Goal: Check status: Check status

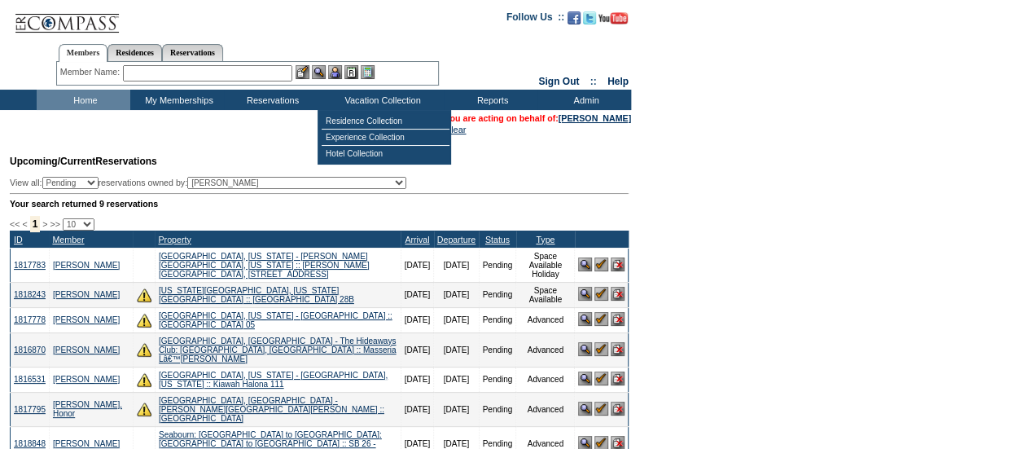
click at [764, 151] on form "Follow Us ::" at bounding box center [515, 354] width 1030 height 708
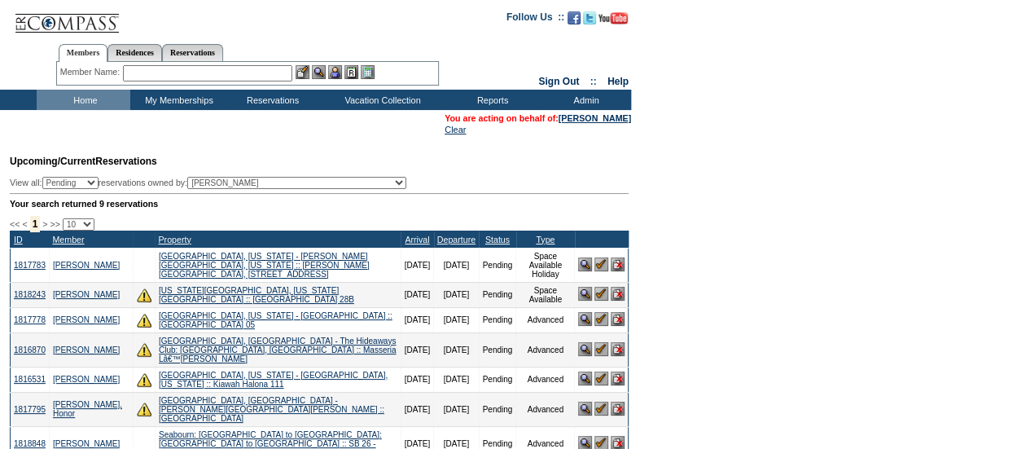
click at [764, 151] on form "Follow Us ::" at bounding box center [515, 354] width 1030 height 708
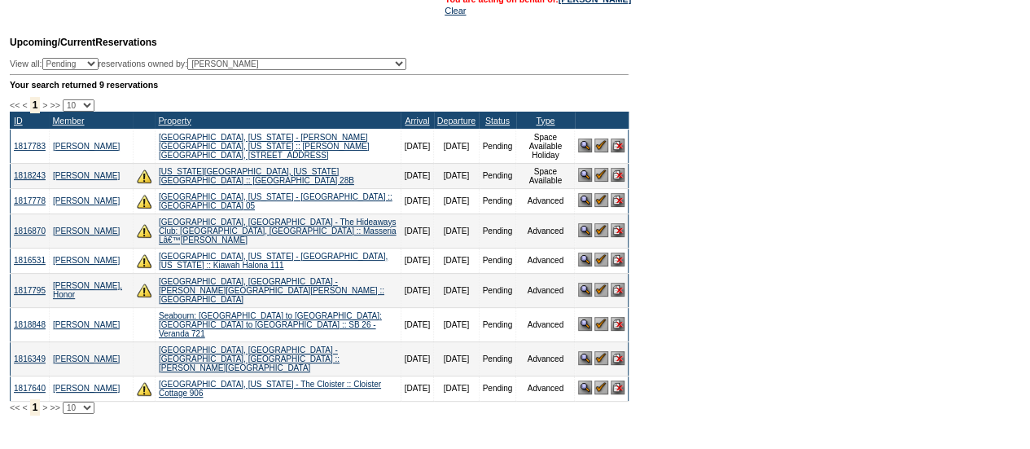
scroll to position [122, 0]
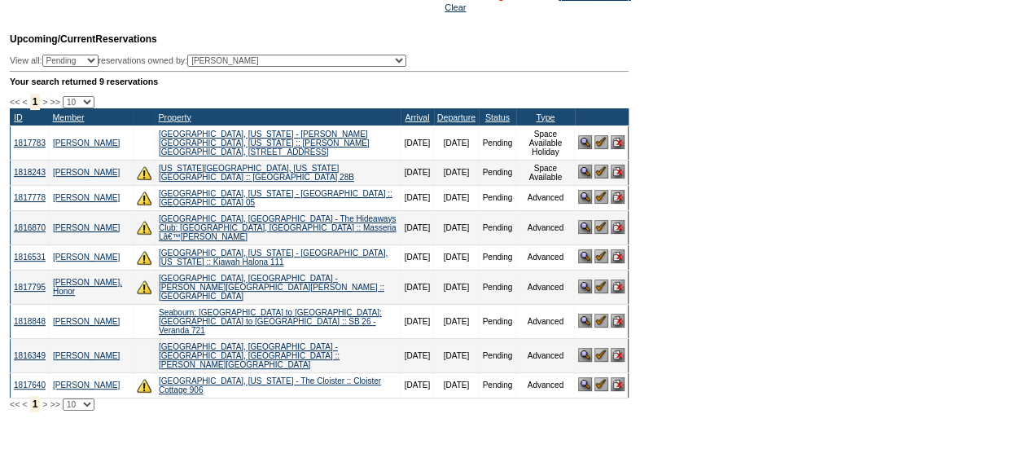
click at [795, 167] on form "Follow Us ::" at bounding box center [515, 232] width 1030 height 708
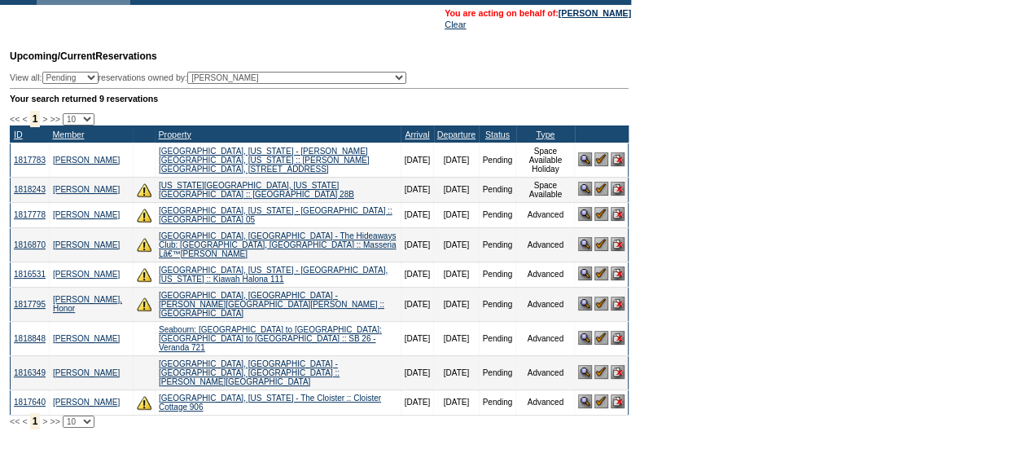
click at [796, 168] on form "Follow Us ::" at bounding box center [515, 249] width 1030 height 708
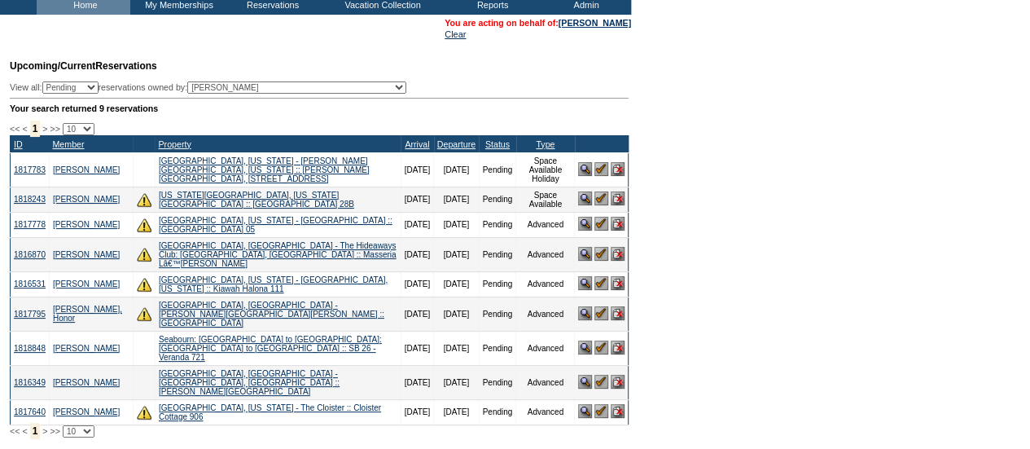
scroll to position [94, 0]
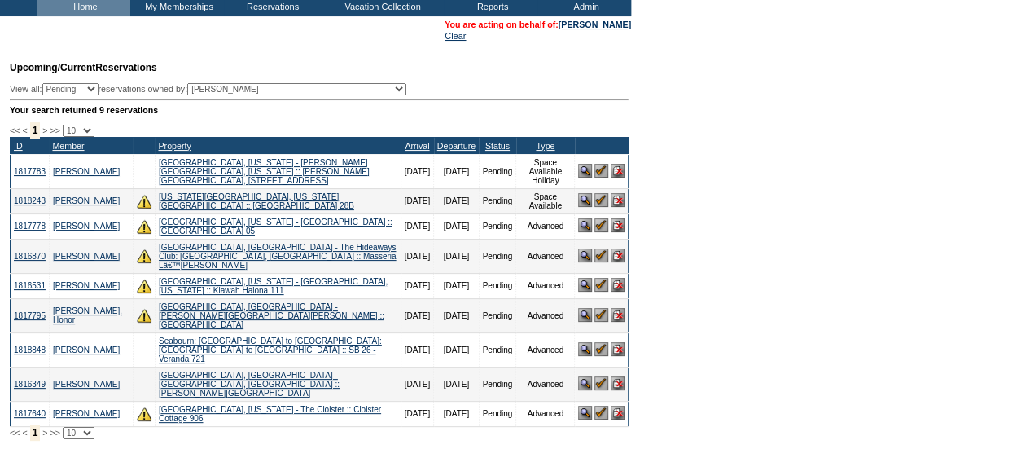
click at [796, 168] on form "Follow Us ::" at bounding box center [515, 260] width 1030 height 708
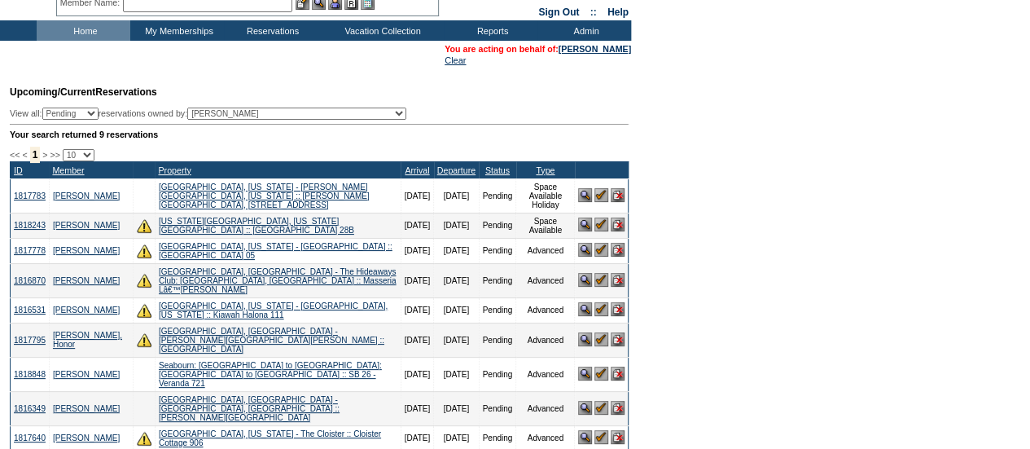
scroll to position [70, 0]
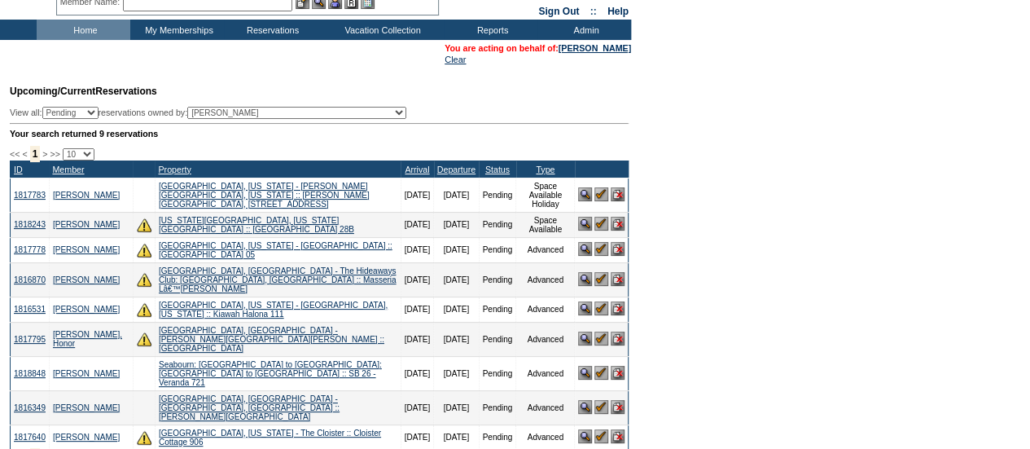
click at [831, 165] on form "Follow Us ::" at bounding box center [515, 284] width 1030 height 708
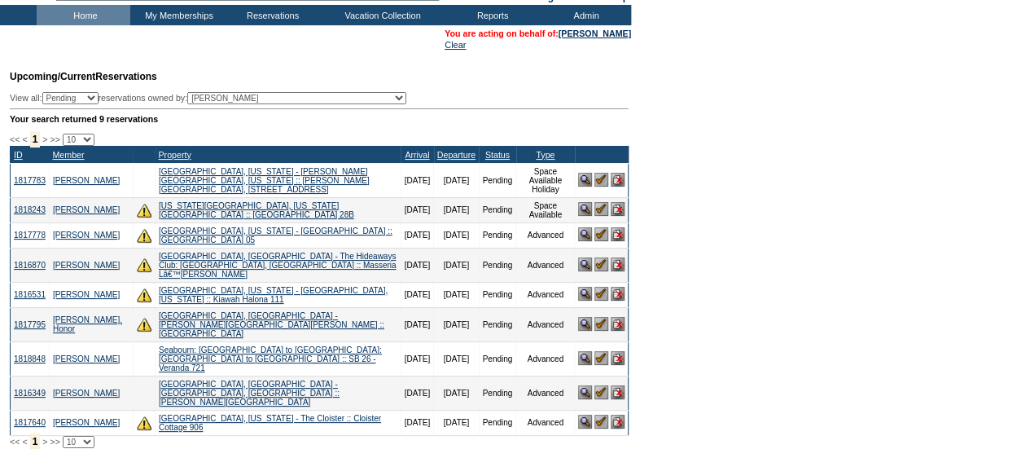
click at [873, 165] on form "Follow Us ::" at bounding box center [515, 269] width 1030 height 708
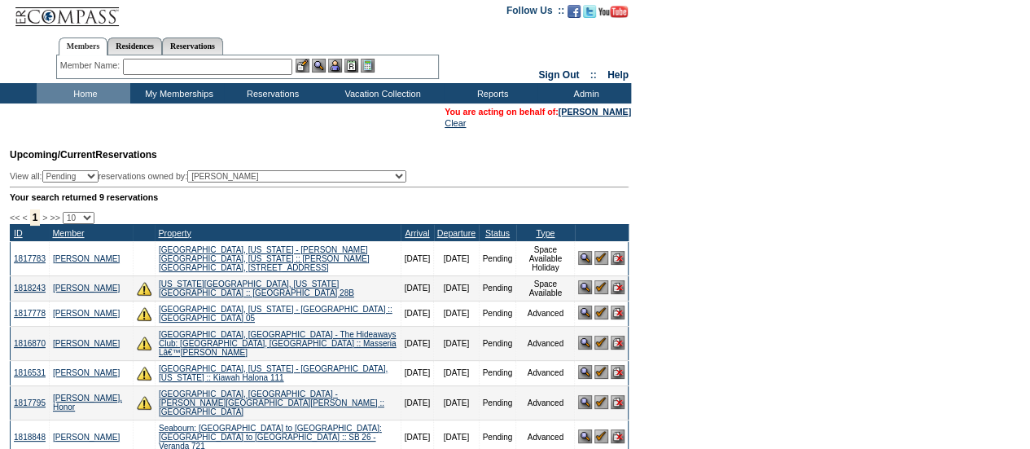
click at [693, 173] on form "Follow Us ::" at bounding box center [515, 347] width 1030 height 708
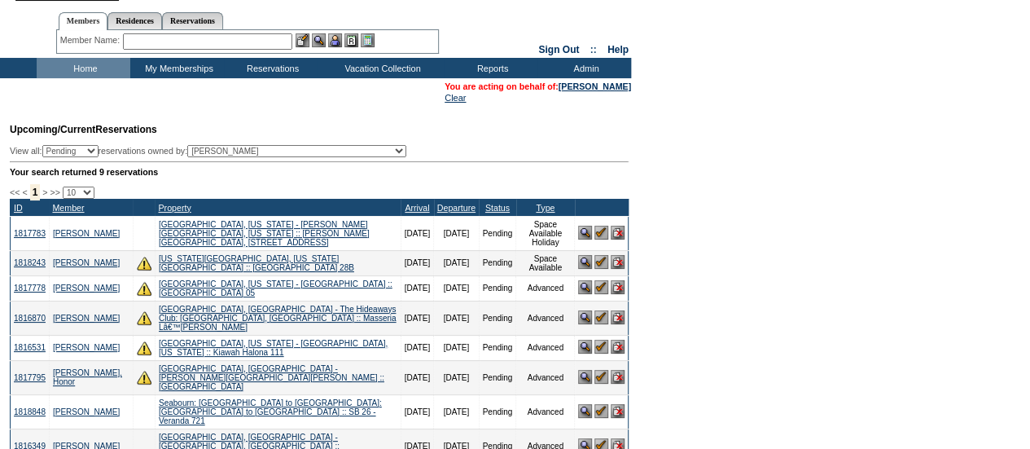
scroll to position [33, 0]
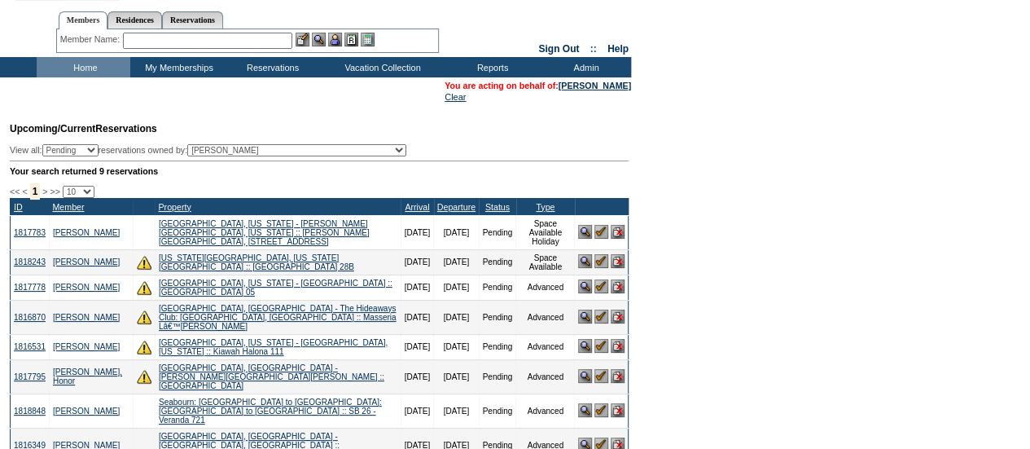
click at [774, 116] on form "Follow Us ::" at bounding box center [515, 321] width 1030 height 708
click at [730, 101] on form "Follow Us ::" at bounding box center [515, 321] width 1030 height 708
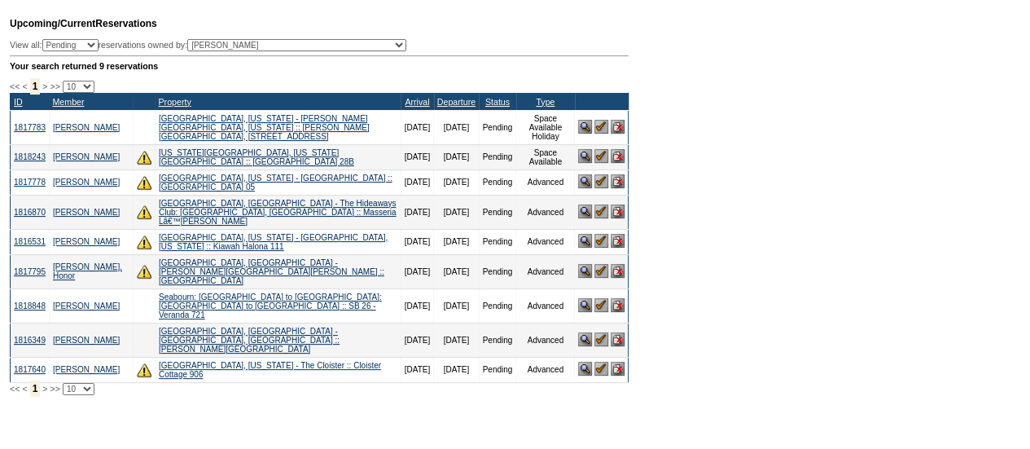
scroll to position [0, 0]
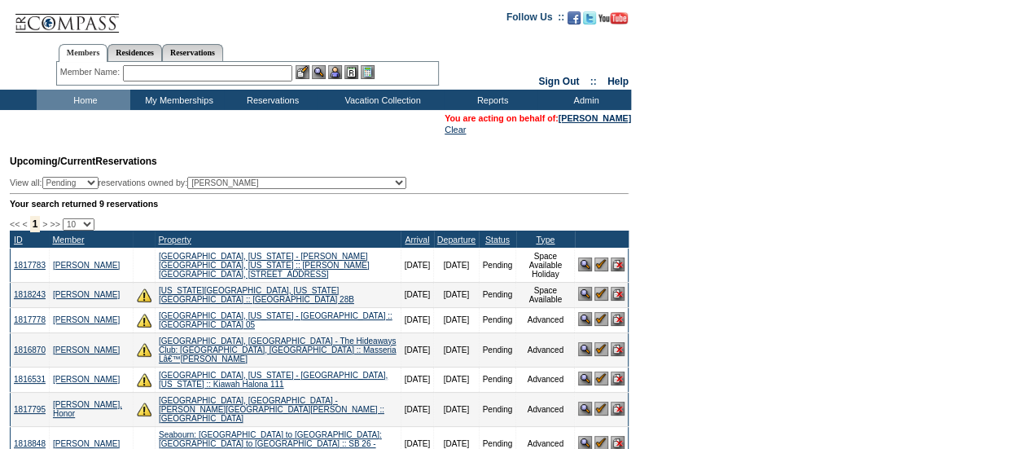
click at [417, 208] on div "Your search returned 9 reservations" at bounding box center [319, 204] width 619 height 10
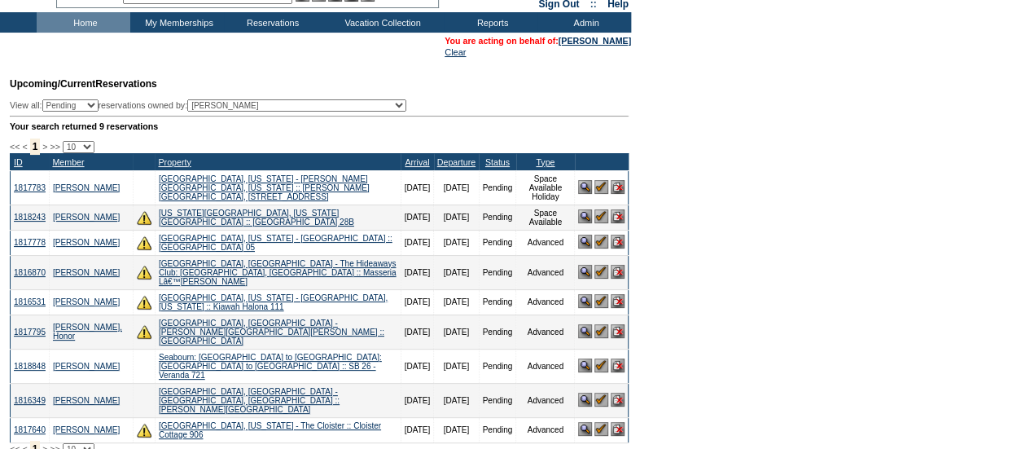
click at [498, 149] on div "<< < 1 > >> 10 25 50 100 500 ID Member Property Arrival Departure Status Type L…" at bounding box center [319, 298] width 619 height 314
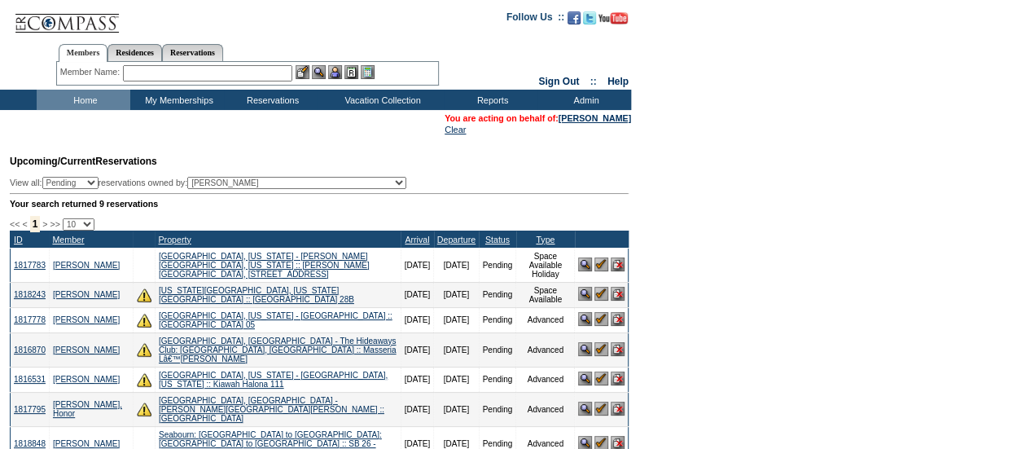
click at [572, 152] on td "Upcoming/Current Reservations View all: Pending Confirmed Cancelled TempHold re…" at bounding box center [317, 339] width 623 height 387
click at [713, 85] on form "Follow Us ::" at bounding box center [515, 354] width 1030 height 708
click at [528, 162] on td "Upcoming/Current Reservations View all: Pending Confirmed Cancelled TempHold re…" at bounding box center [317, 339] width 623 height 387
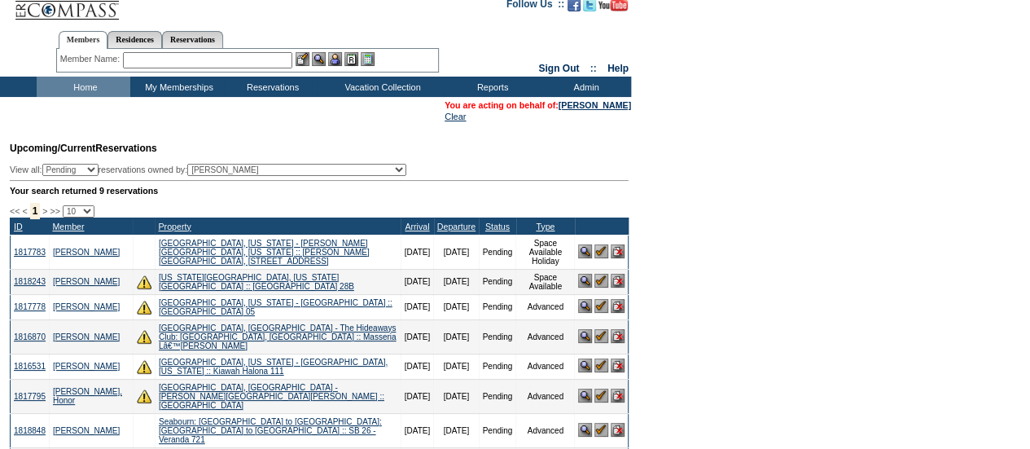
scroll to position [5, 0]
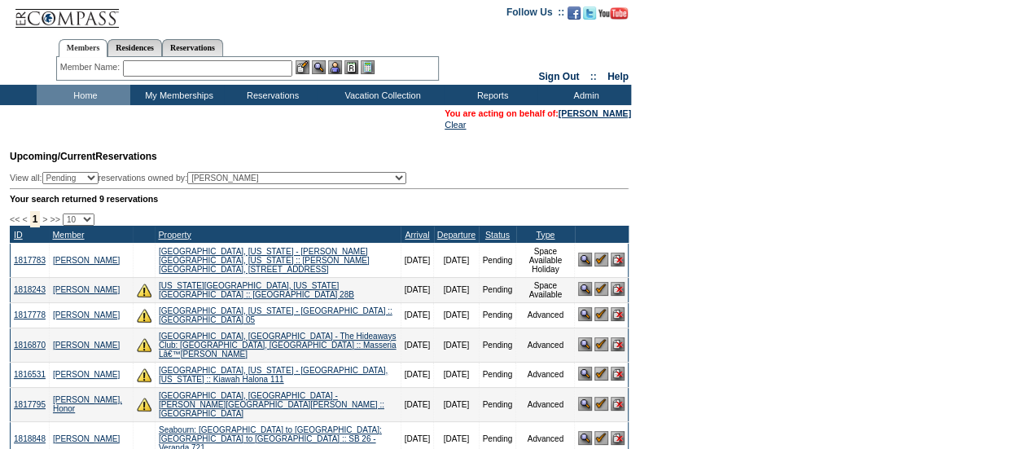
click at [531, 198] on div "Your search returned 9 reservations" at bounding box center [319, 199] width 619 height 10
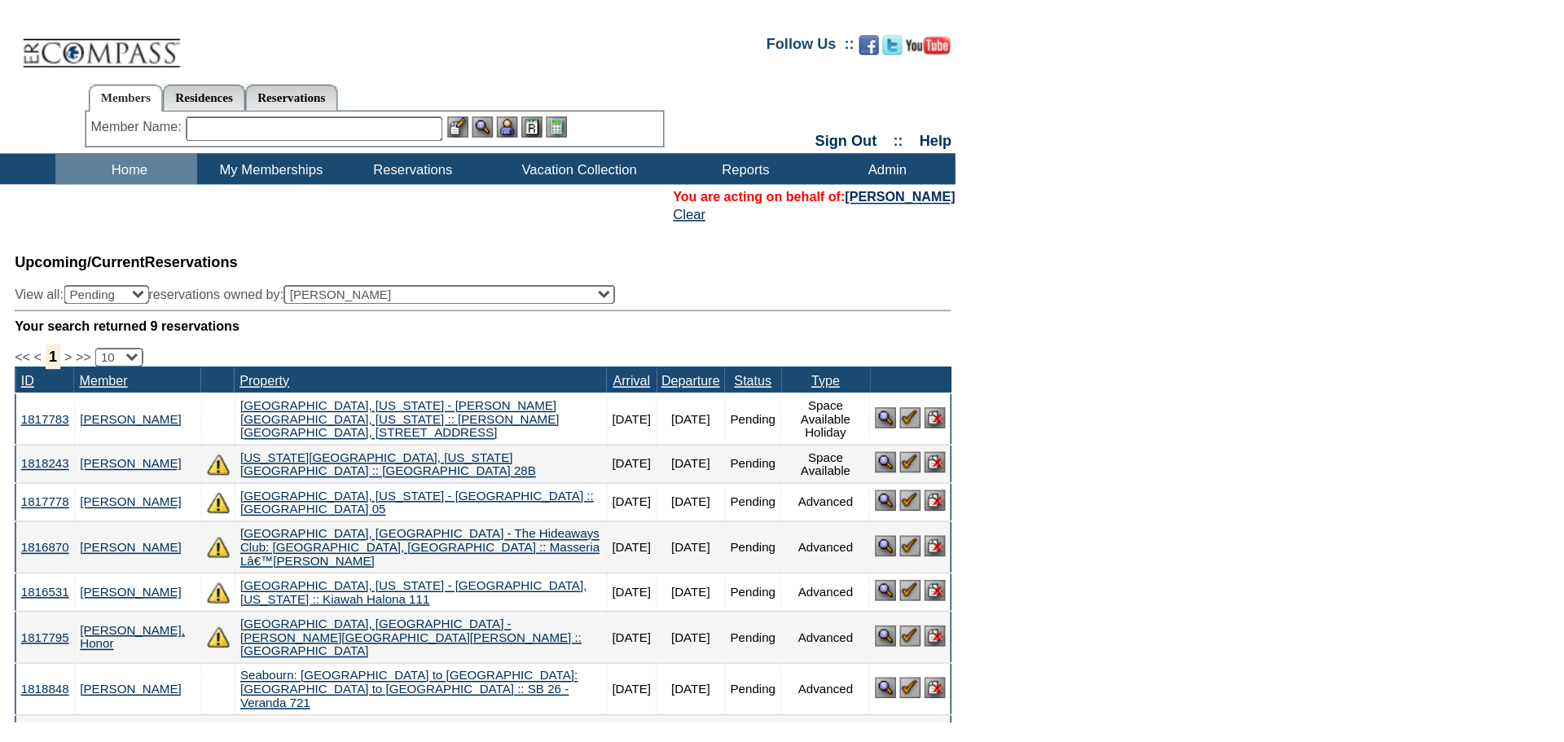
scroll to position [0, 0]
